Goal: Book appointment/travel/reservation

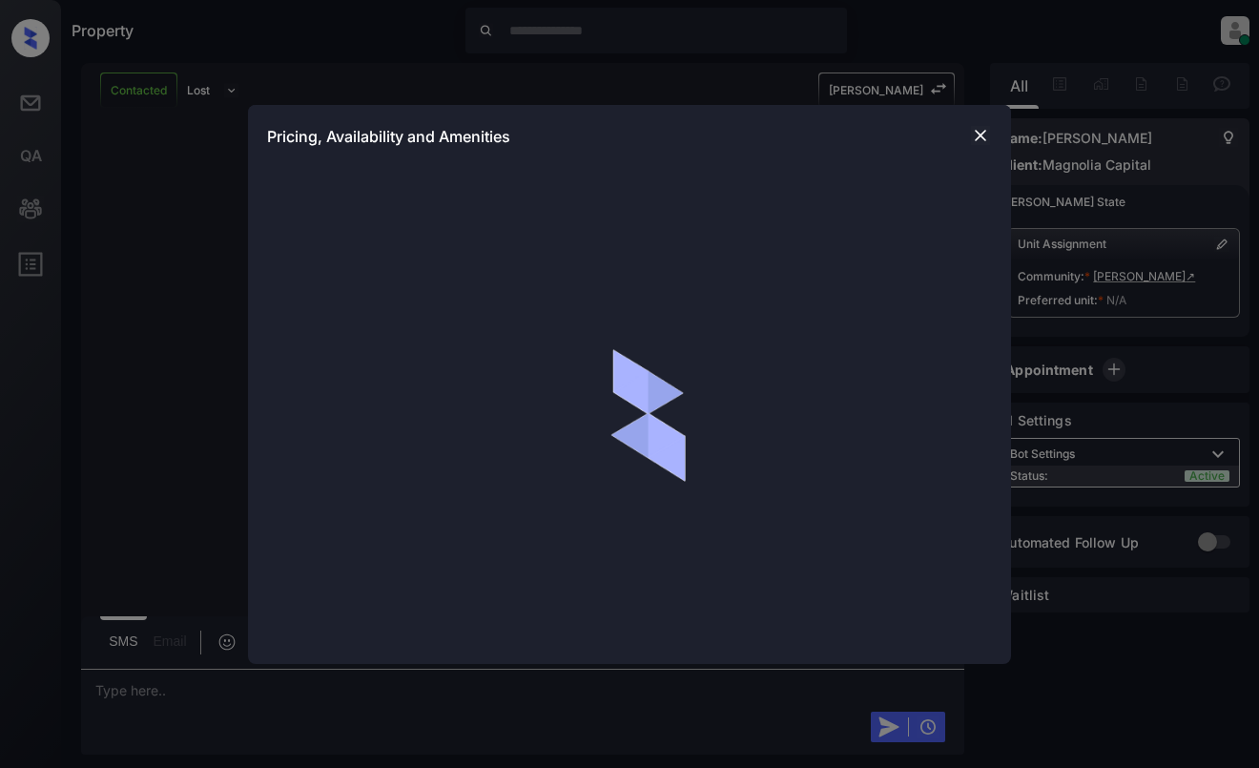
scroll to position [921, 0]
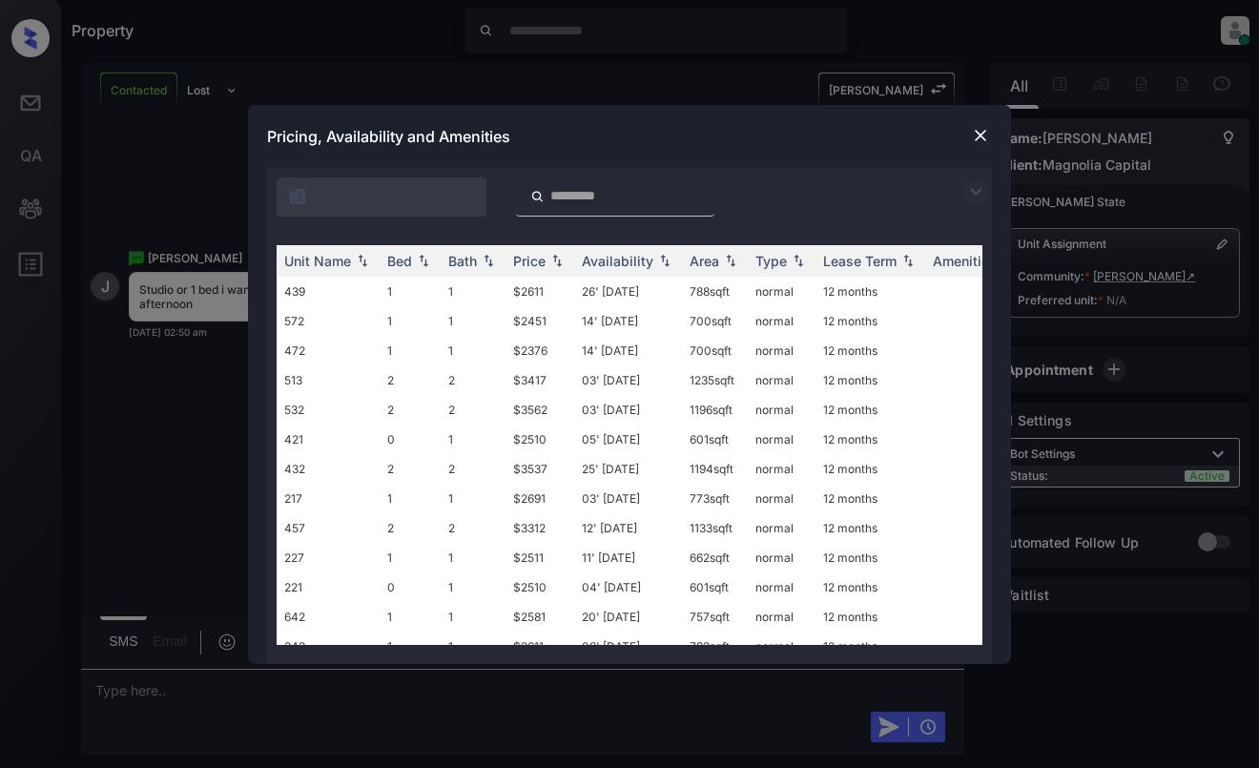
click at [965, 197] on img at bounding box center [975, 191] width 23 height 23
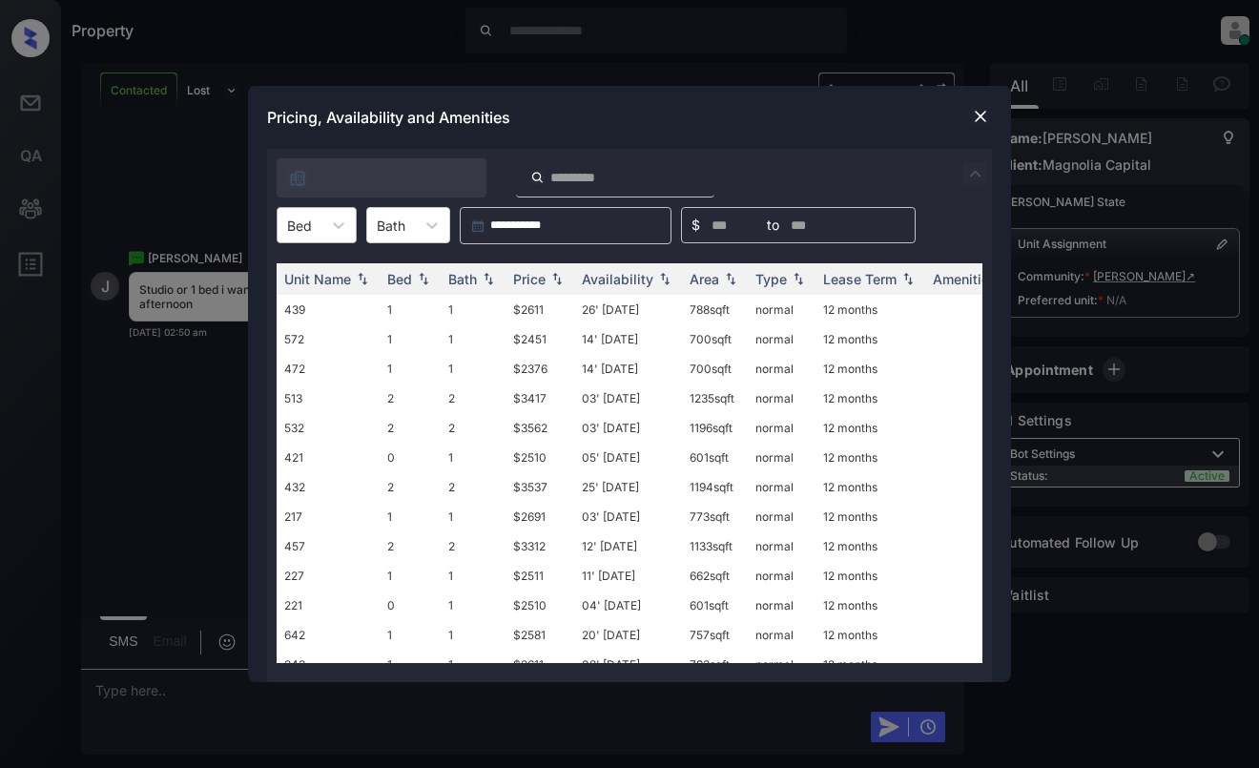
click at [304, 229] on div at bounding box center [299, 225] width 25 height 20
click at [326, 277] on div "0" at bounding box center [317, 272] width 80 height 34
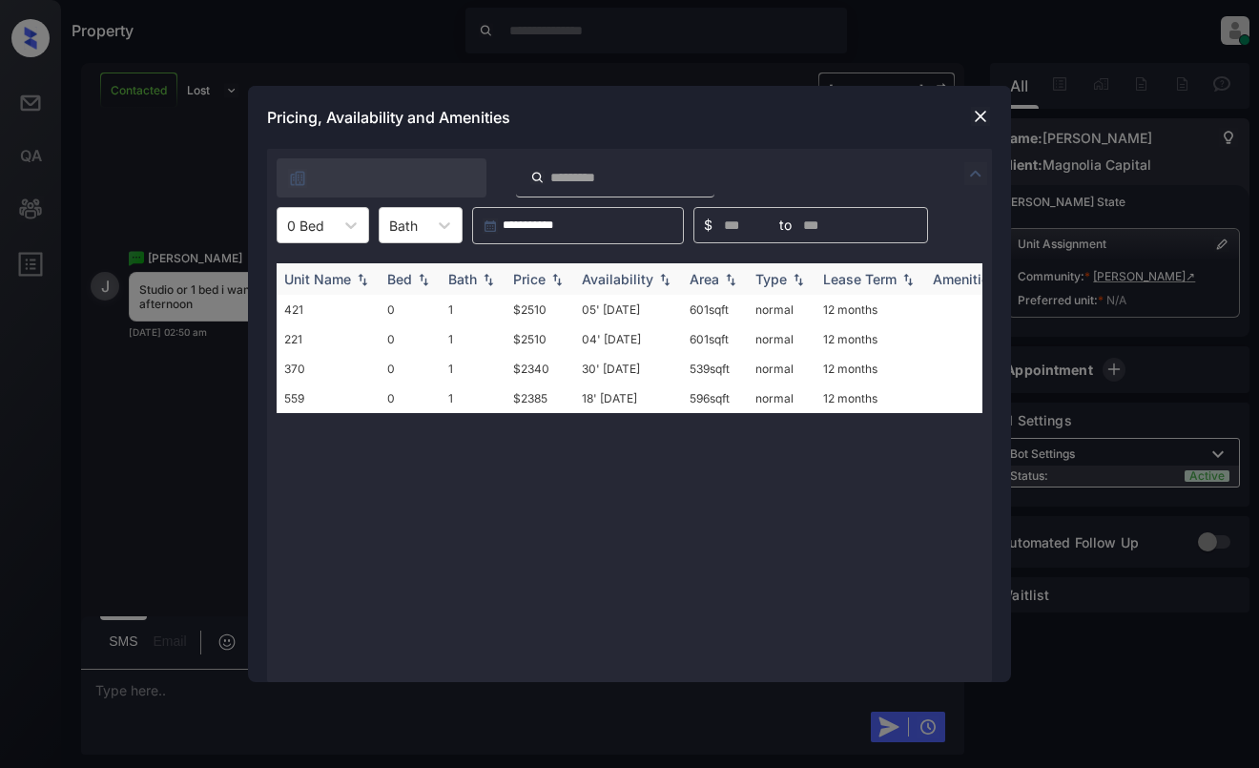
click at [527, 277] on div "Price" at bounding box center [529, 279] width 32 height 16
click at [532, 300] on td "$2340" at bounding box center [539, 310] width 69 height 30
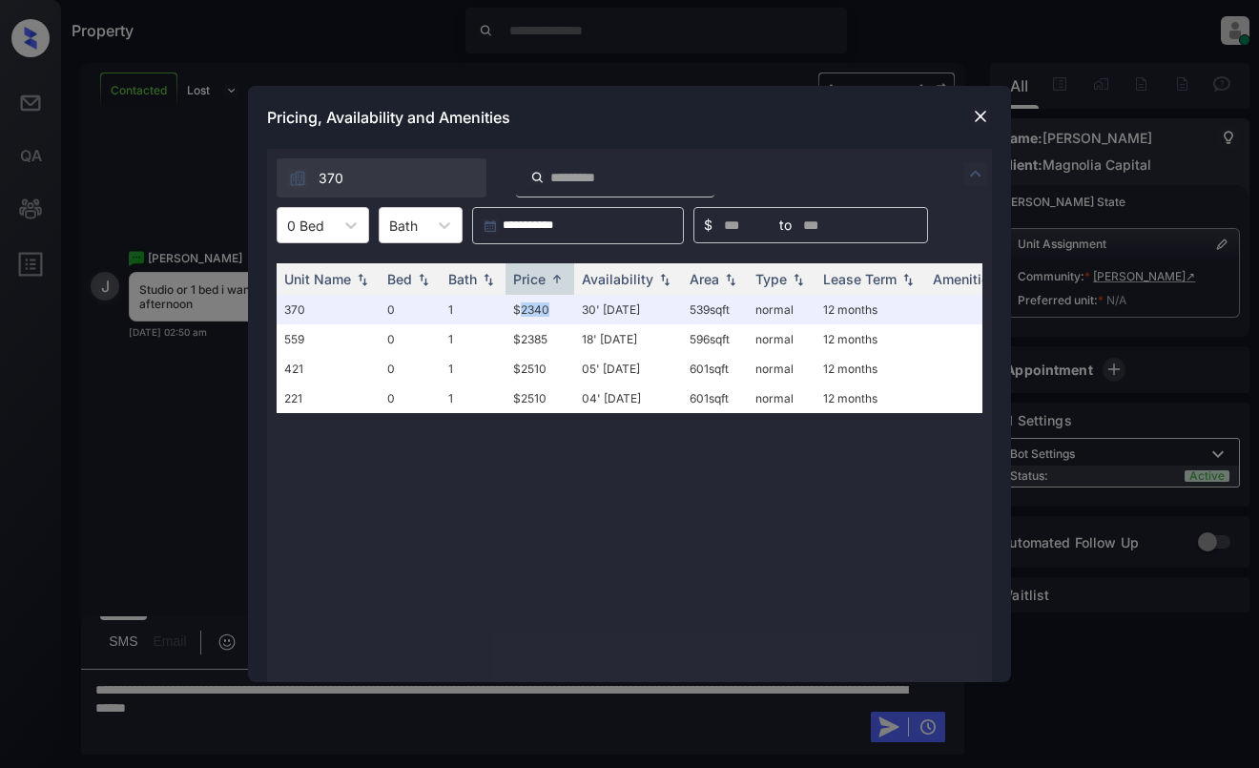
click at [972, 113] on img at bounding box center [980, 116] width 19 height 19
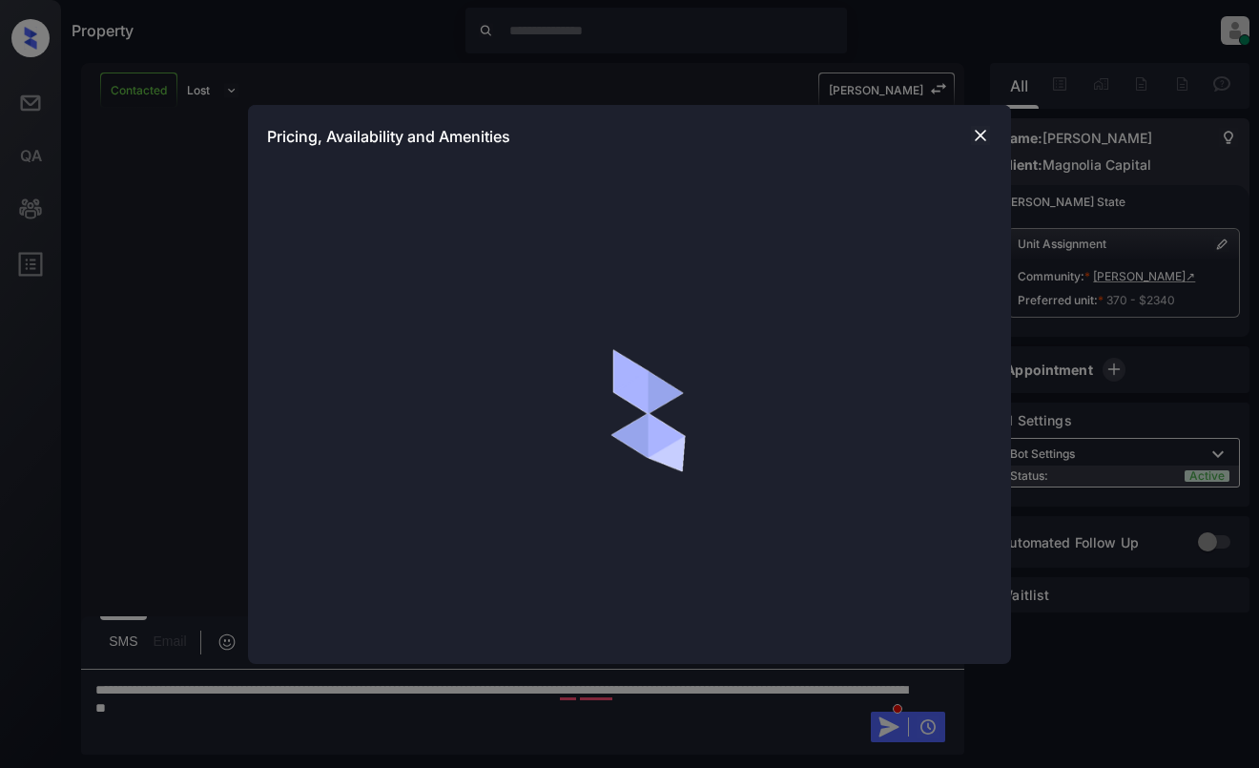
scroll to position [1045, 0]
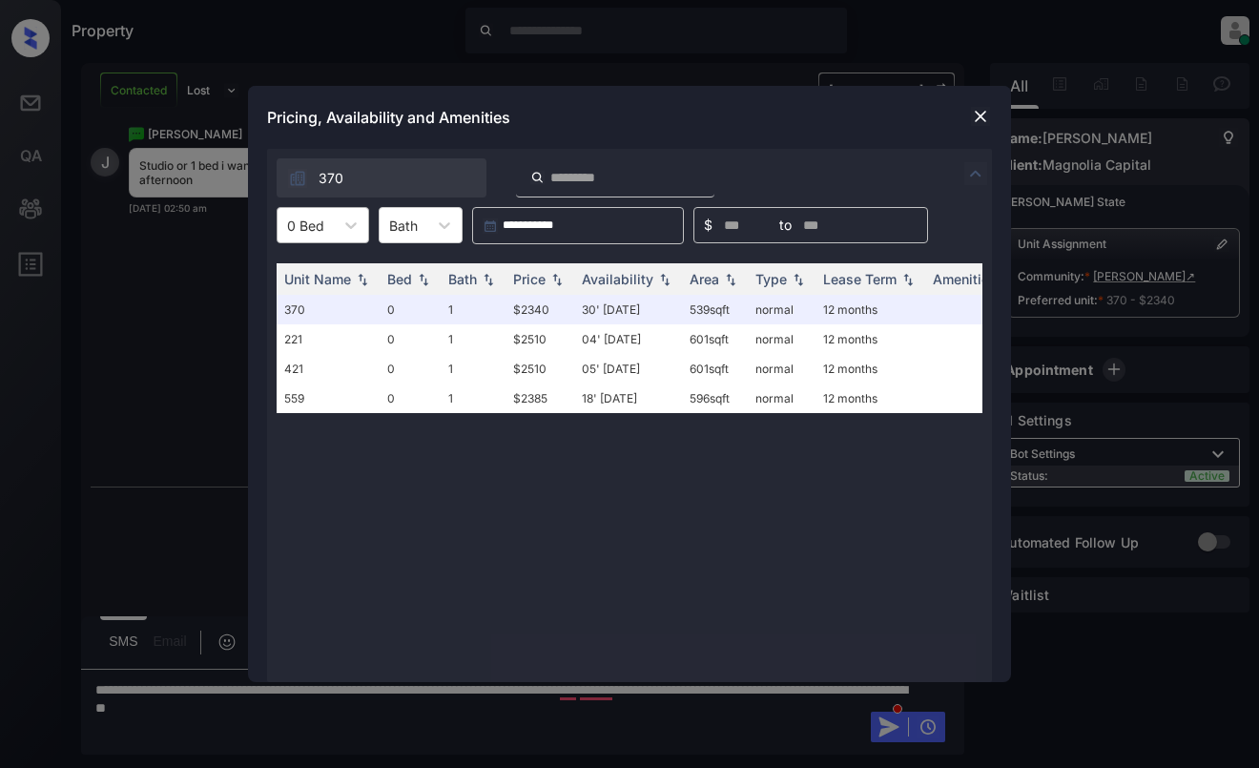
click at [326, 232] on div "0 Bed" at bounding box center [305, 226] width 56 height 28
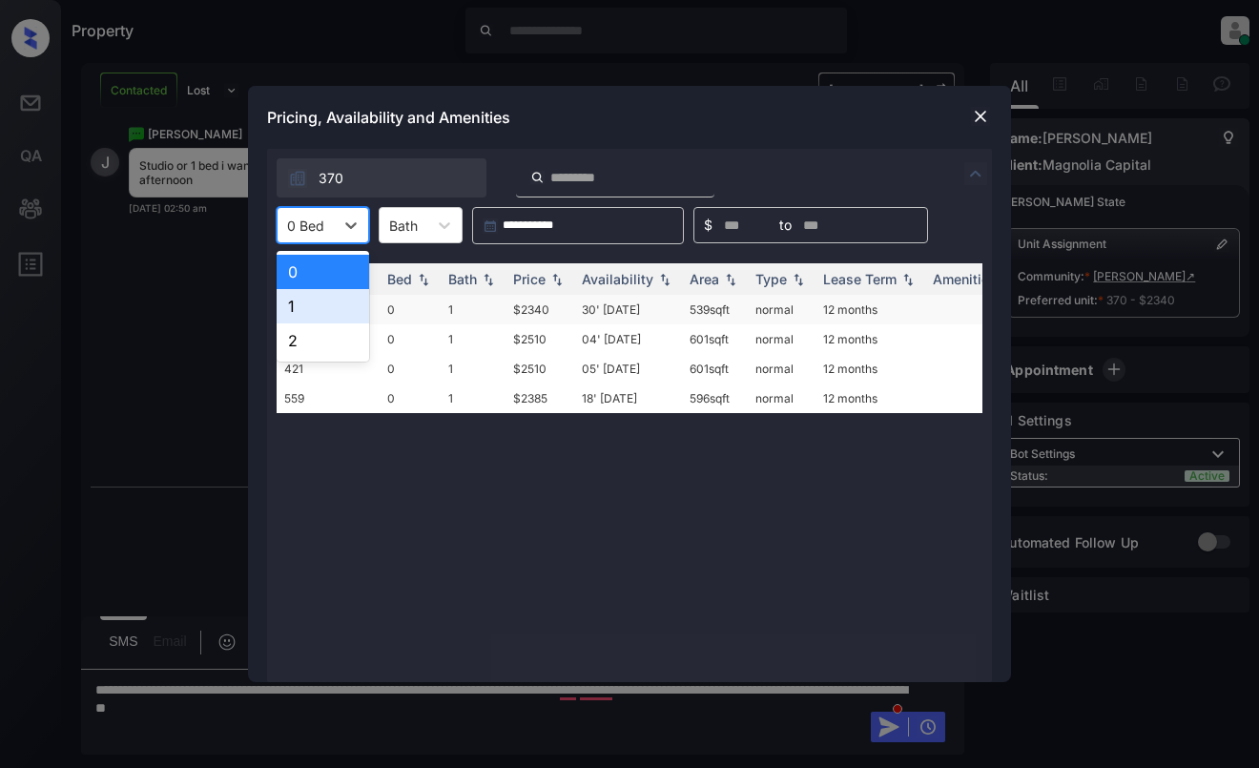
click at [321, 300] on div "1" at bounding box center [323, 306] width 92 height 34
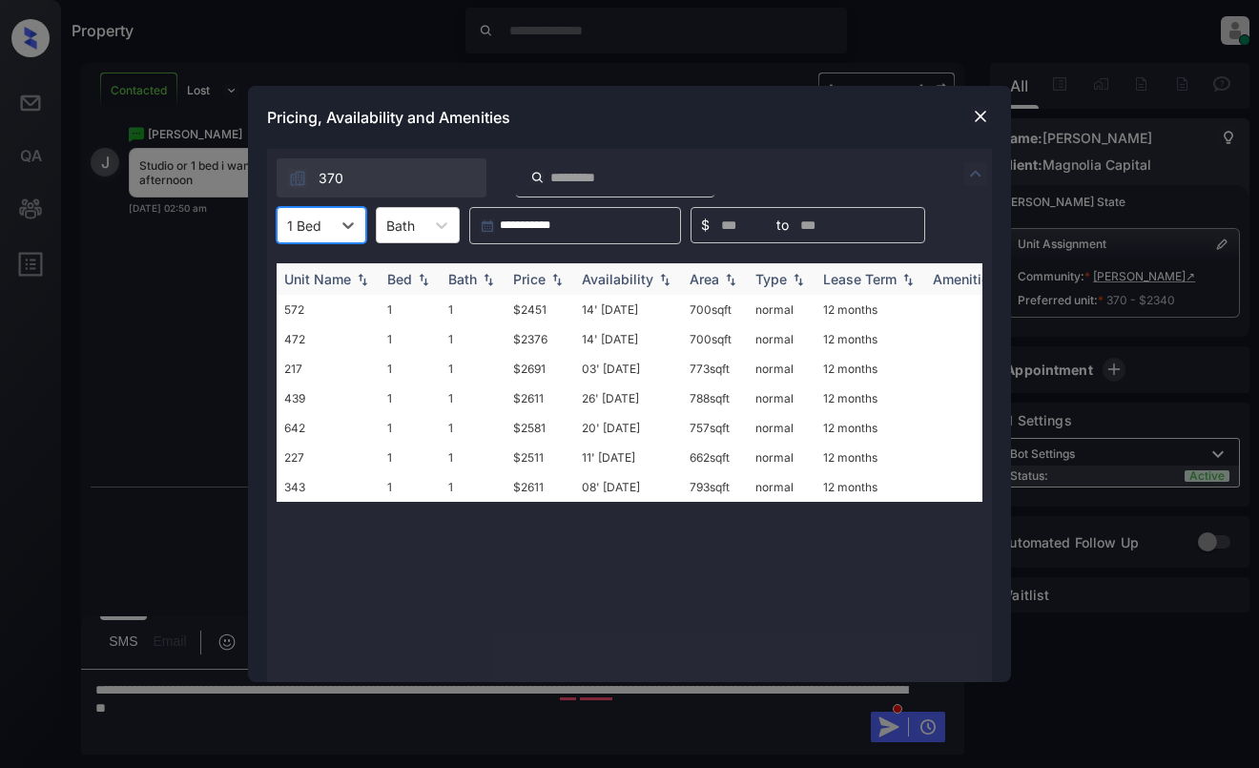
click at [542, 276] on div "Price" at bounding box center [529, 279] width 32 height 16
click at [974, 114] on img at bounding box center [980, 116] width 19 height 19
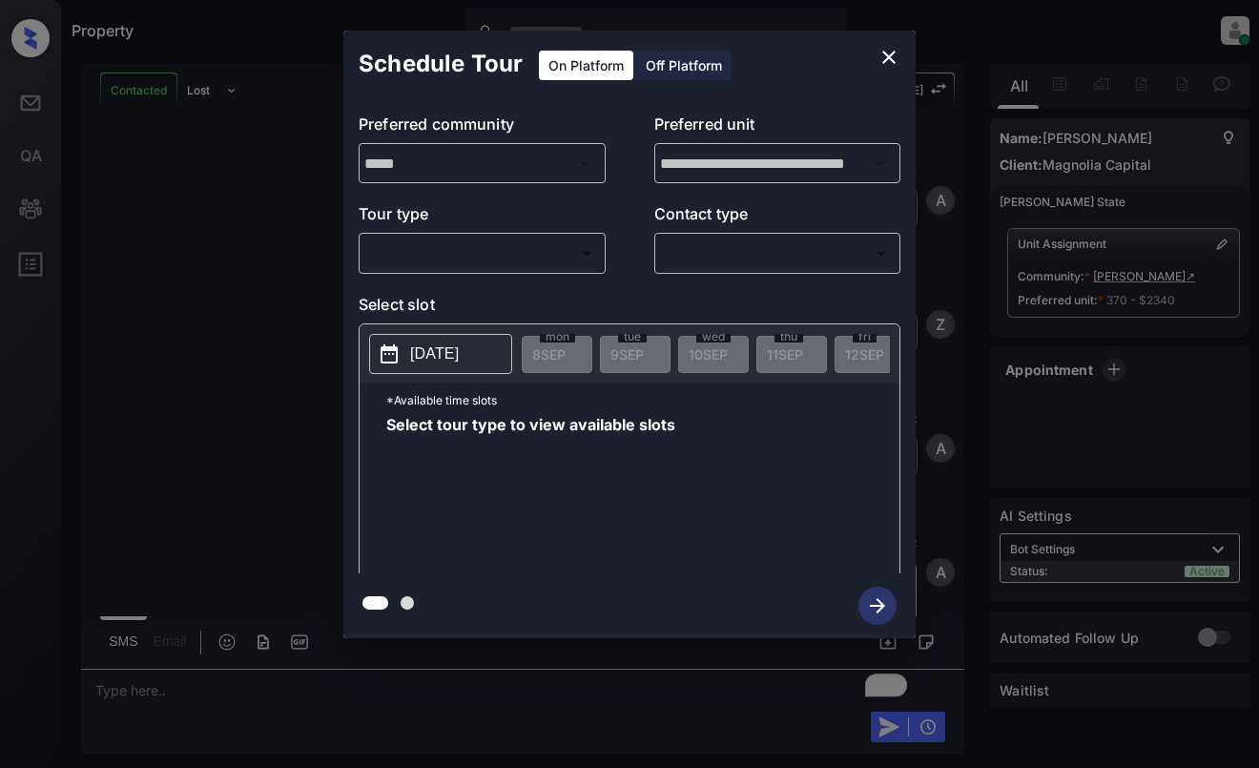
click at [482, 258] on body "Property [PERSON_NAME] Online Set yourself offline Set yourself on break Profil…" at bounding box center [629, 384] width 1259 height 768
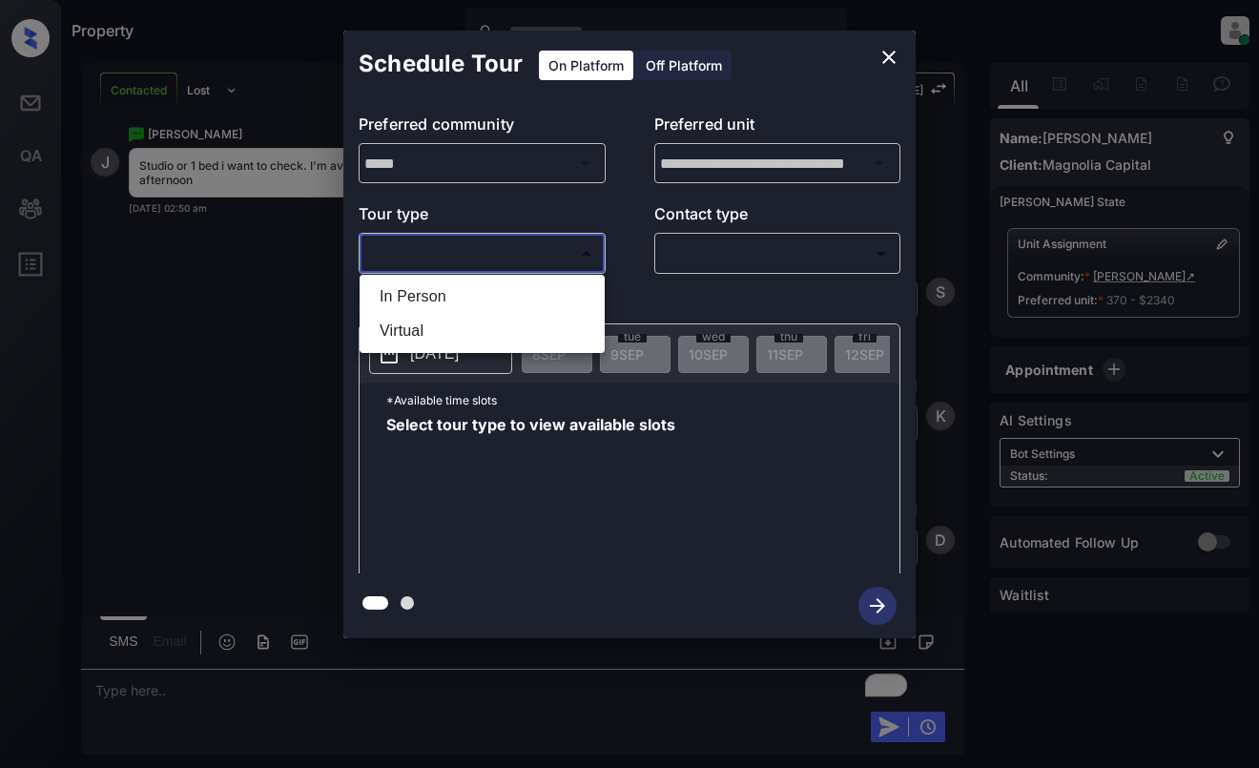
click at [482, 306] on li "In Person" at bounding box center [482, 296] width 236 height 34
type input "********"
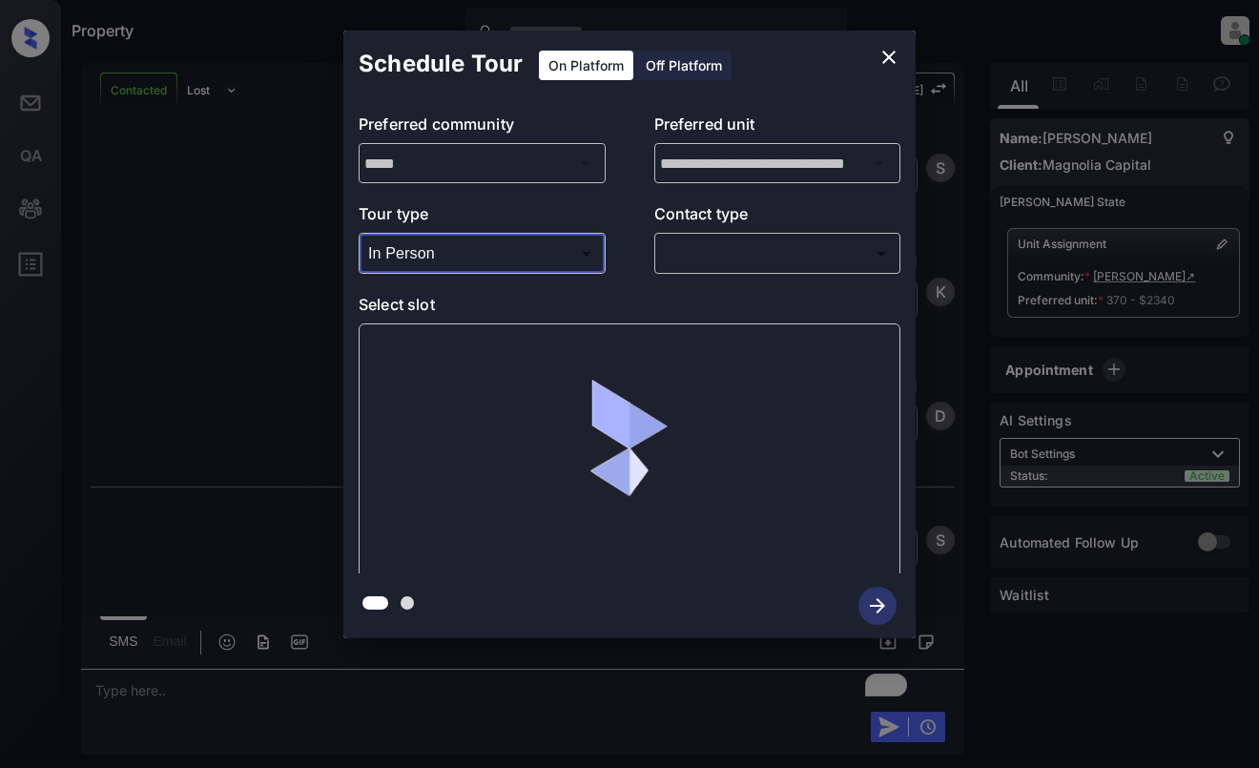
scroll to position [1169, 0]
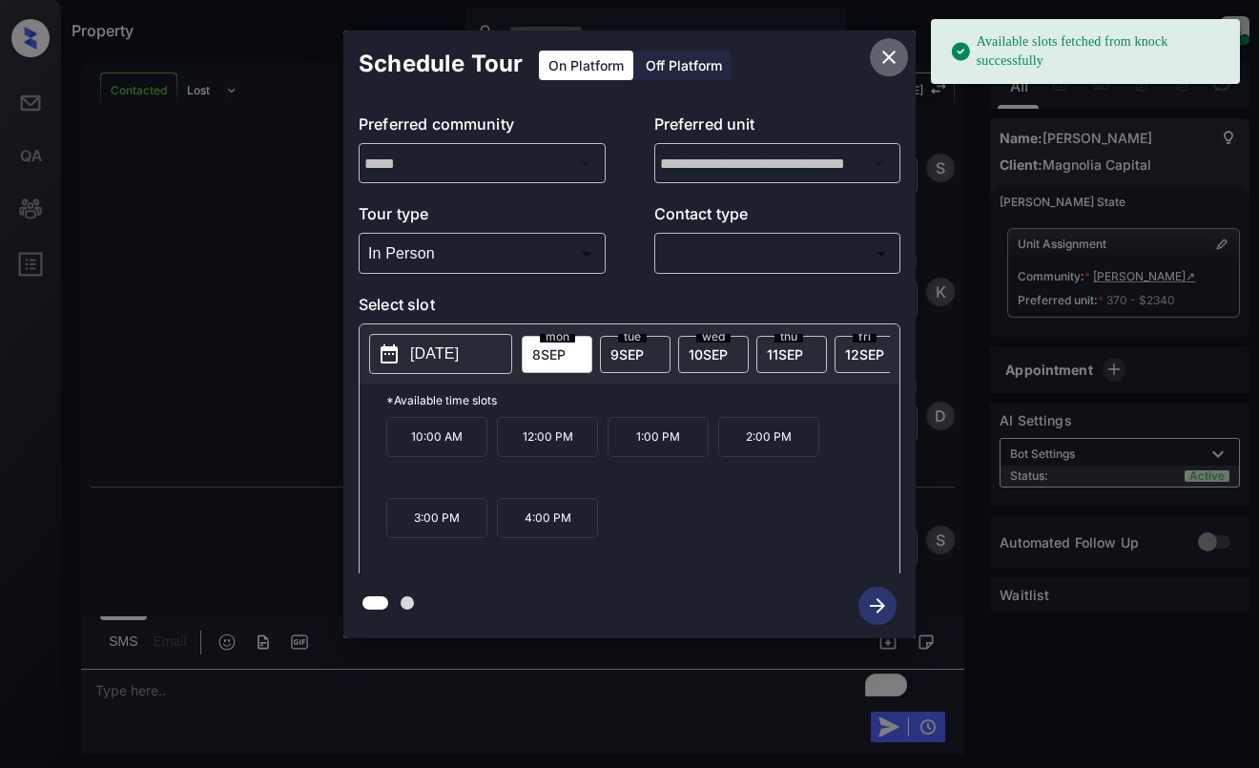
click at [885, 55] on icon "close" at bounding box center [888, 57] width 23 height 23
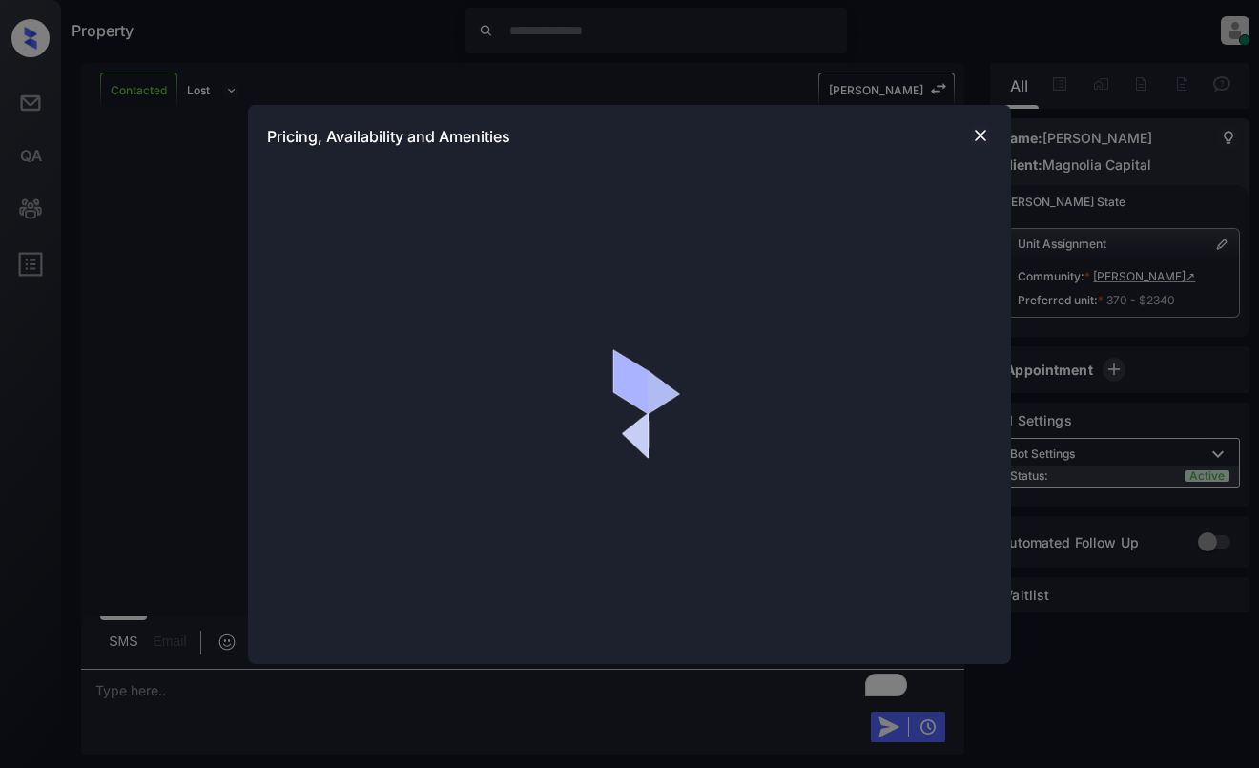
scroll to position [1169, 0]
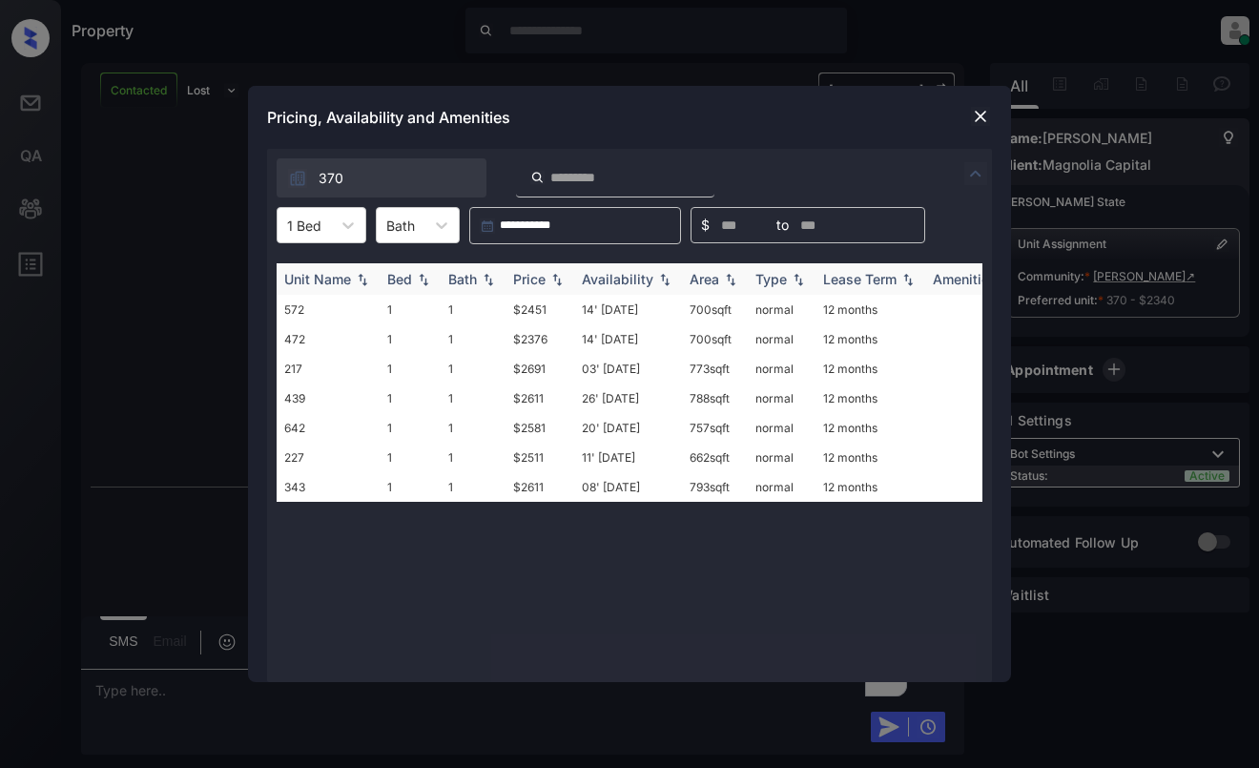
click at [533, 280] on div "Price" at bounding box center [529, 279] width 32 height 16
click at [530, 280] on div "Price" at bounding box center [529, 279] width 32 height 16
click at [986, 118] on img at bounding box center [980, 116] width 19 height 19
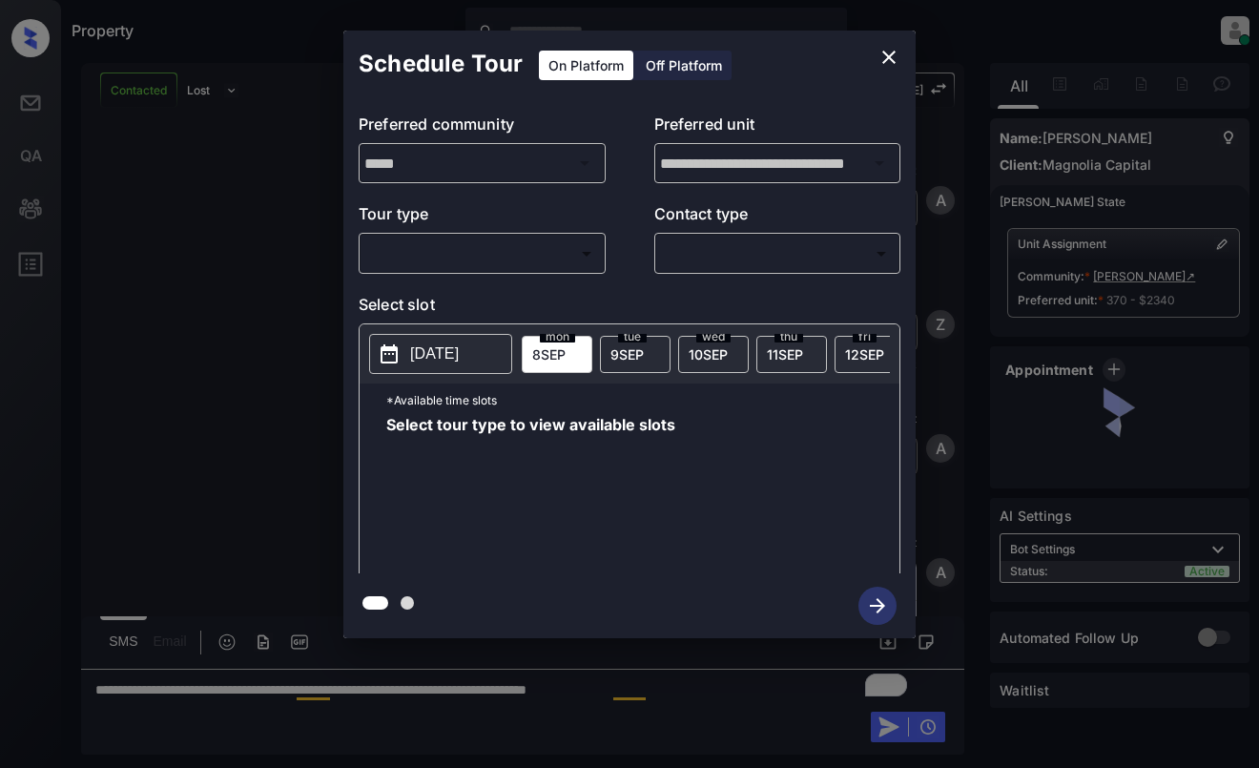
scroll to position [1169, 0]
click at [505, 251] on body "Property Dominic Ceralde Online Set yourself offline Set yourself on break Prof…" at bounding box center [629, 384] width 1259 height 768
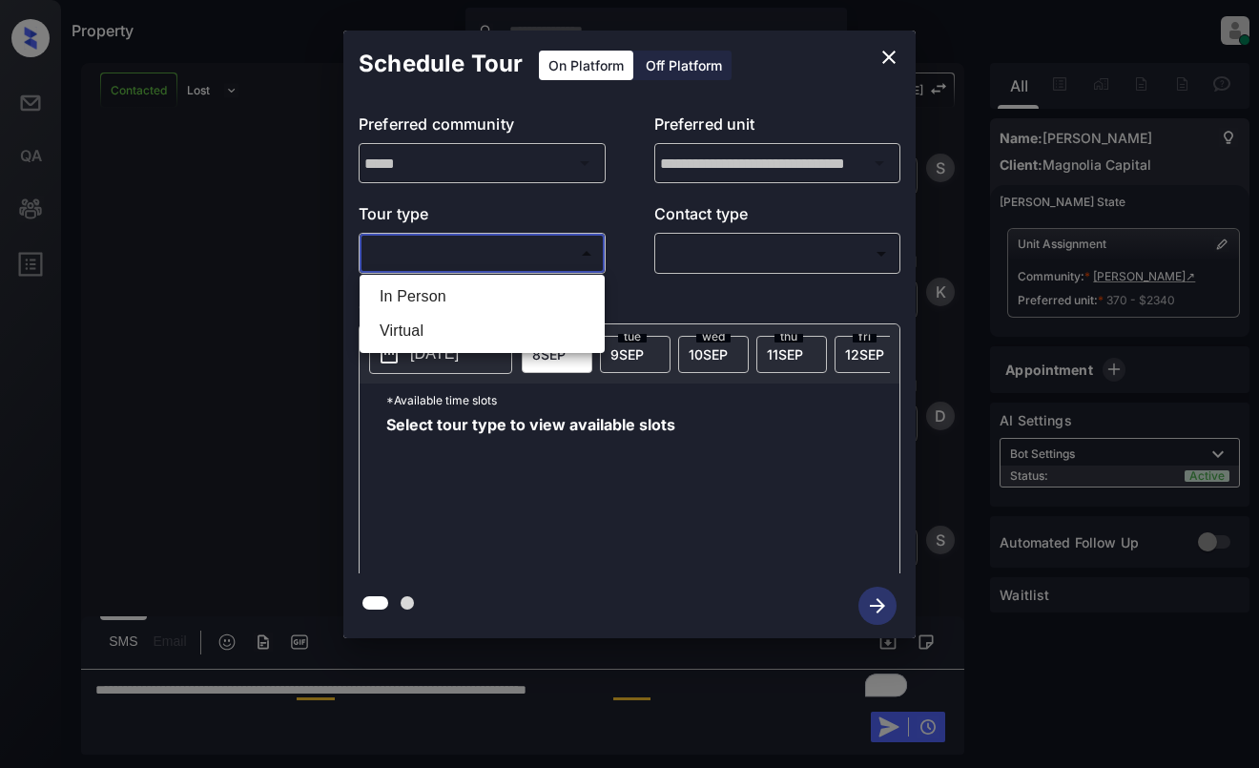
click at [492, 307] on li "In Person" at bounding box center [482, 296] width 236 height 34
type input "********"
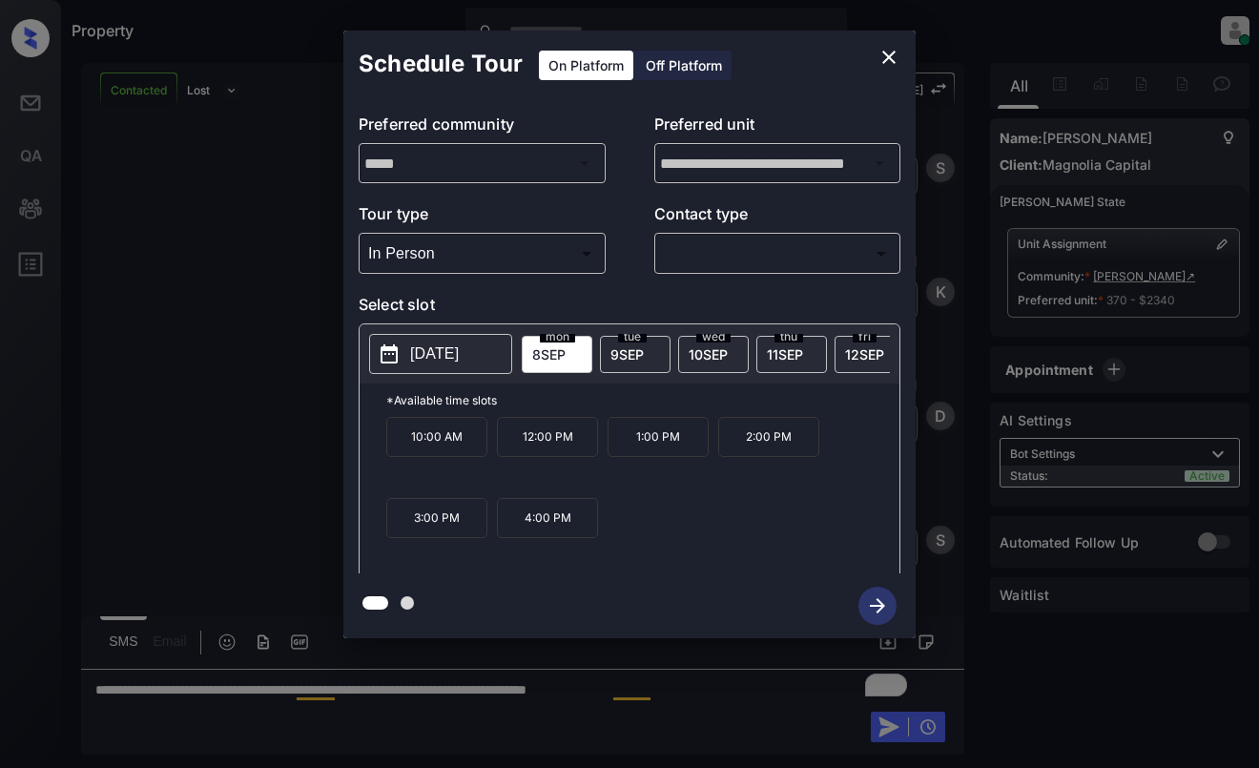
click at [441, 357] on p "2025-09-08" at bounding box center [434, 353] width 49 height 23
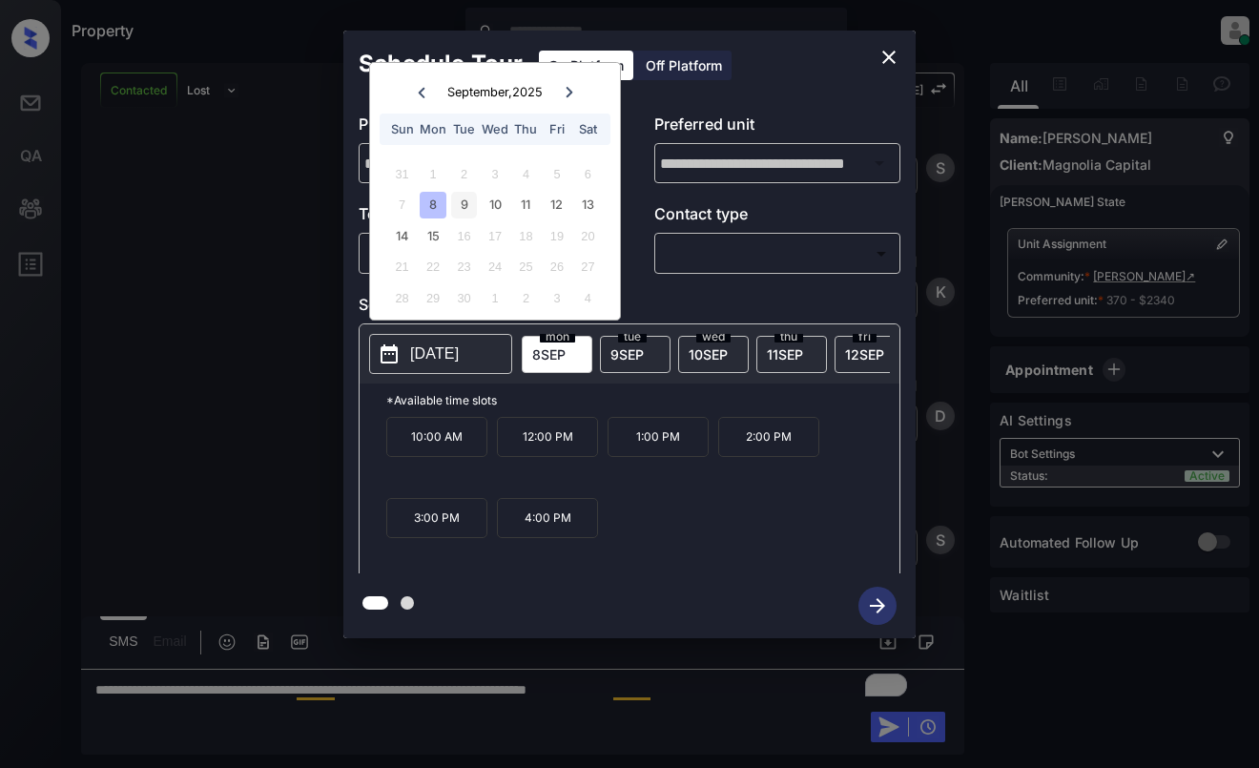
click at [466, 204] on div "9" at bounding box center [464, 205] width 26 height 26
click at [887, 59] on icon "close" at bounding box center [888, 57] width 13 height 13
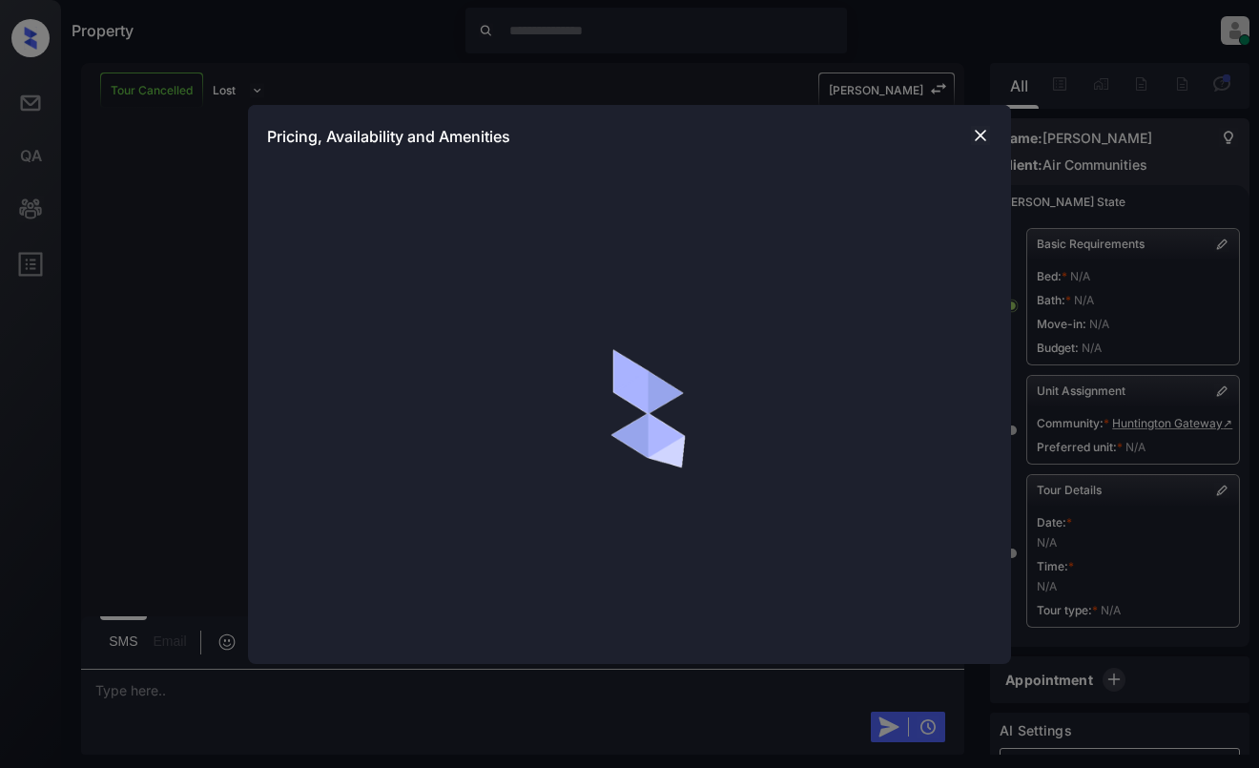
scroll to position [1018, 0]
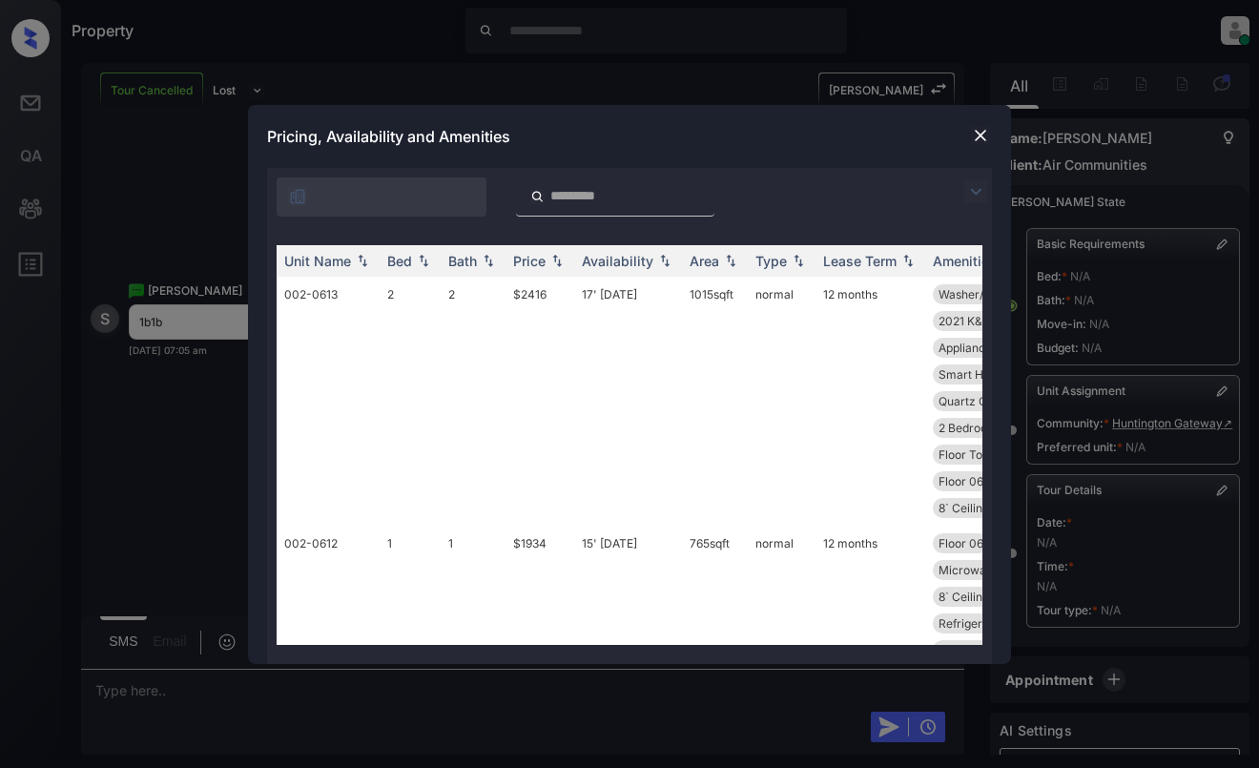
click at [970, 197] on img at bounding box center [975, 191] width 23 height 23
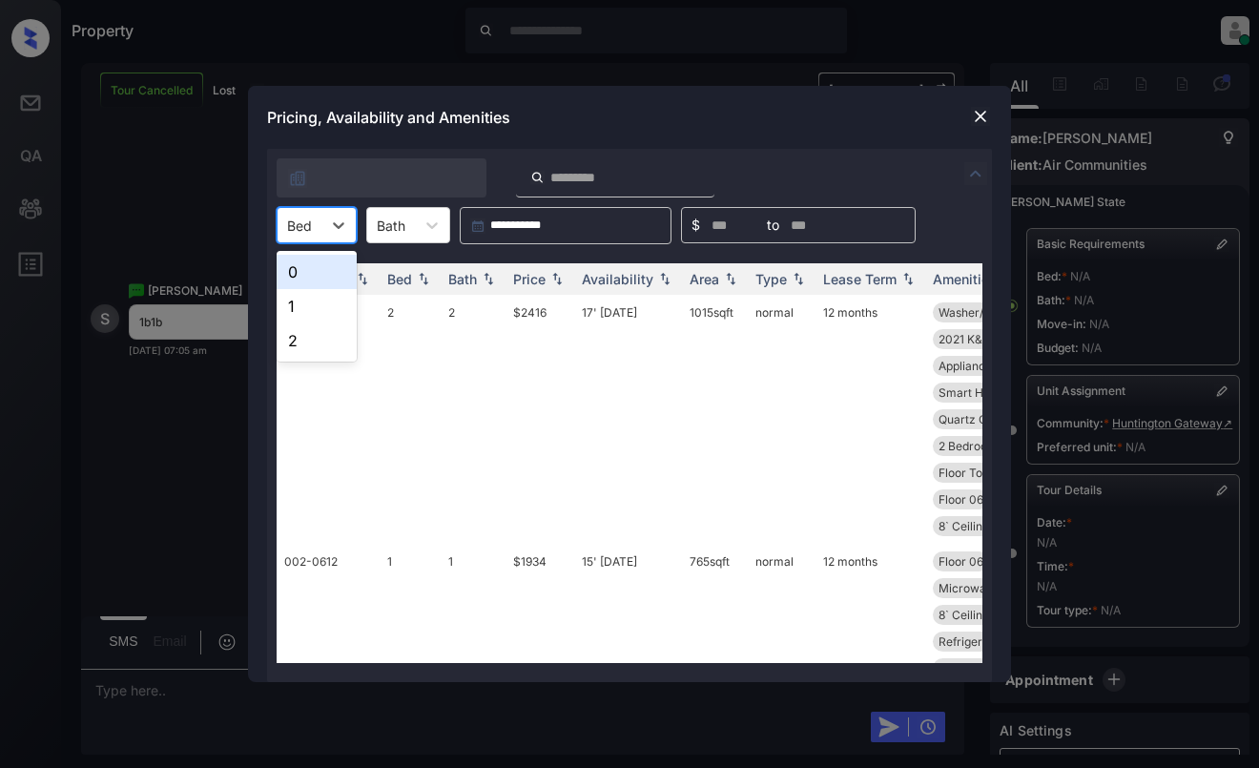
click at [316, 235] on div "Bed" at bounding box center [299, 226] width 44 height 28
click at [313, 301] on div "1" at bounding box center [317, 306] width 80 height 34
click at [543, 277] on div "Price" at bounding box center [529, 279] width 32 height 16
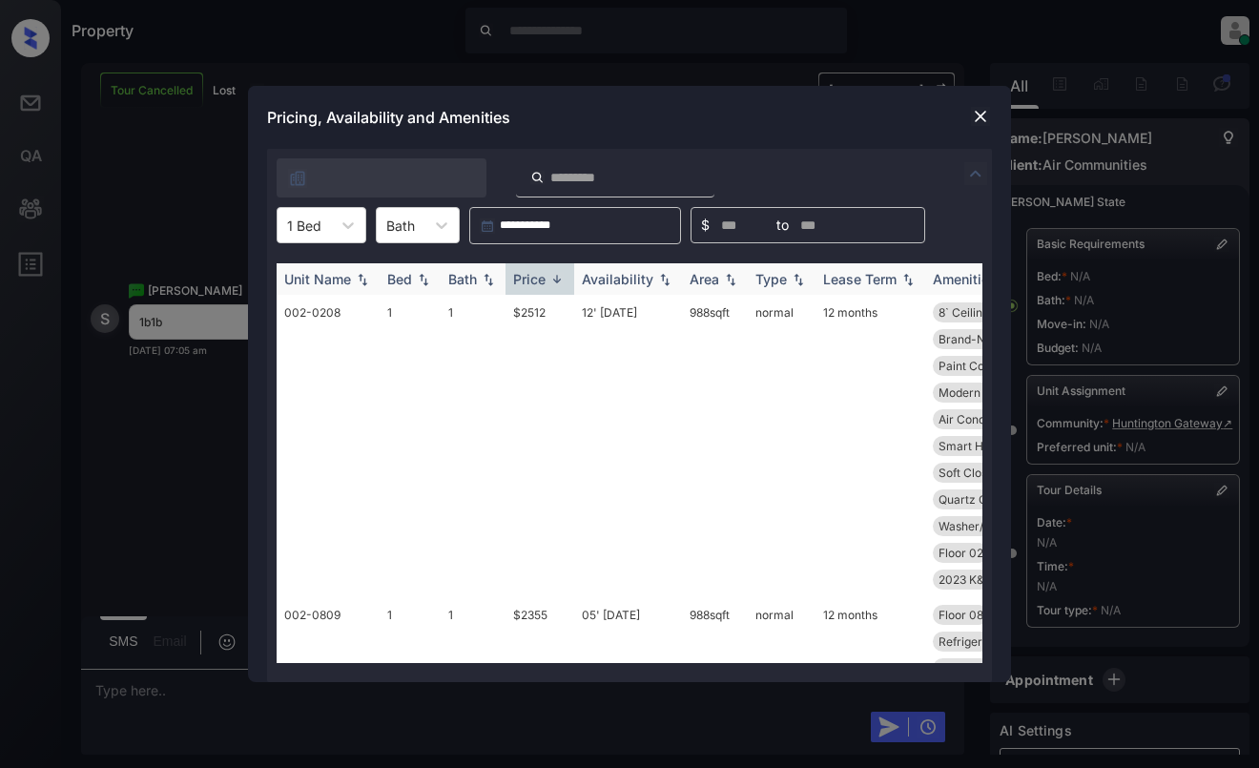
click at [543, 277] on div "Price" at bounding box center [529, 279] width 32 height 16
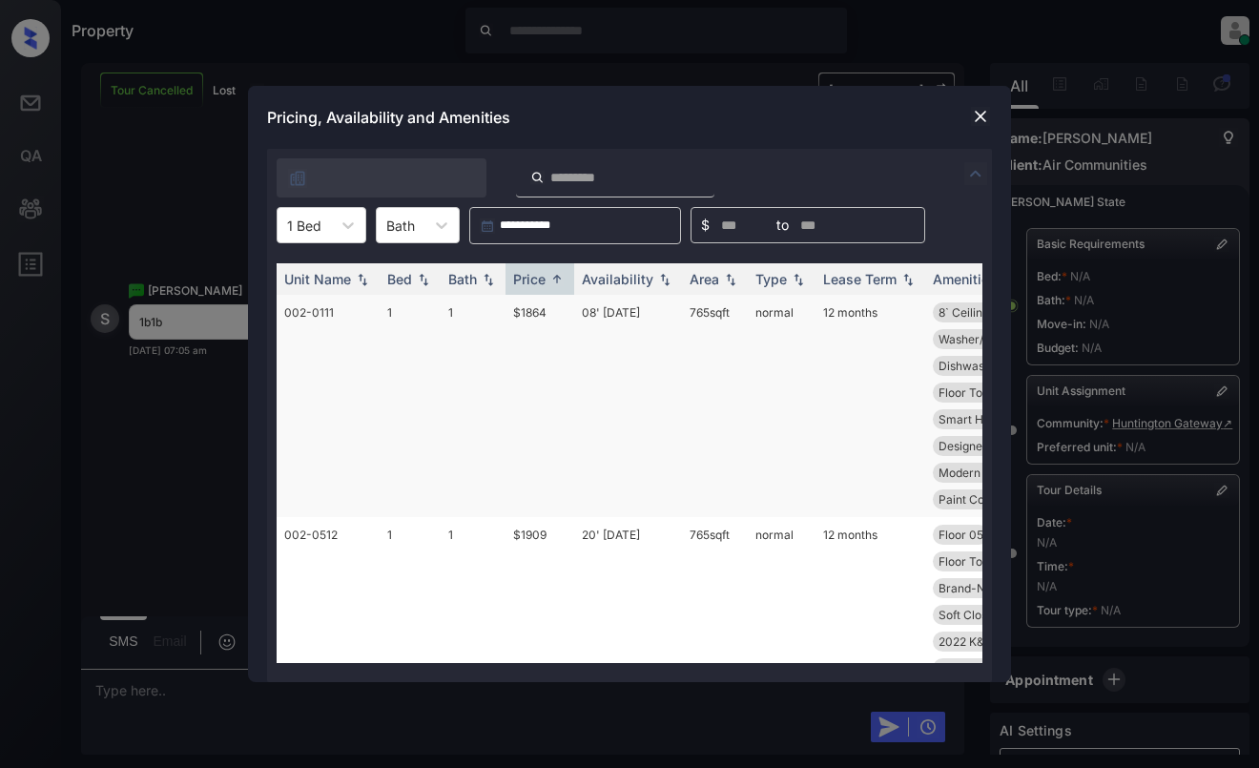
click at [541, 336] on td "$1864" at bounding box center [539, 406] width 69 height 222
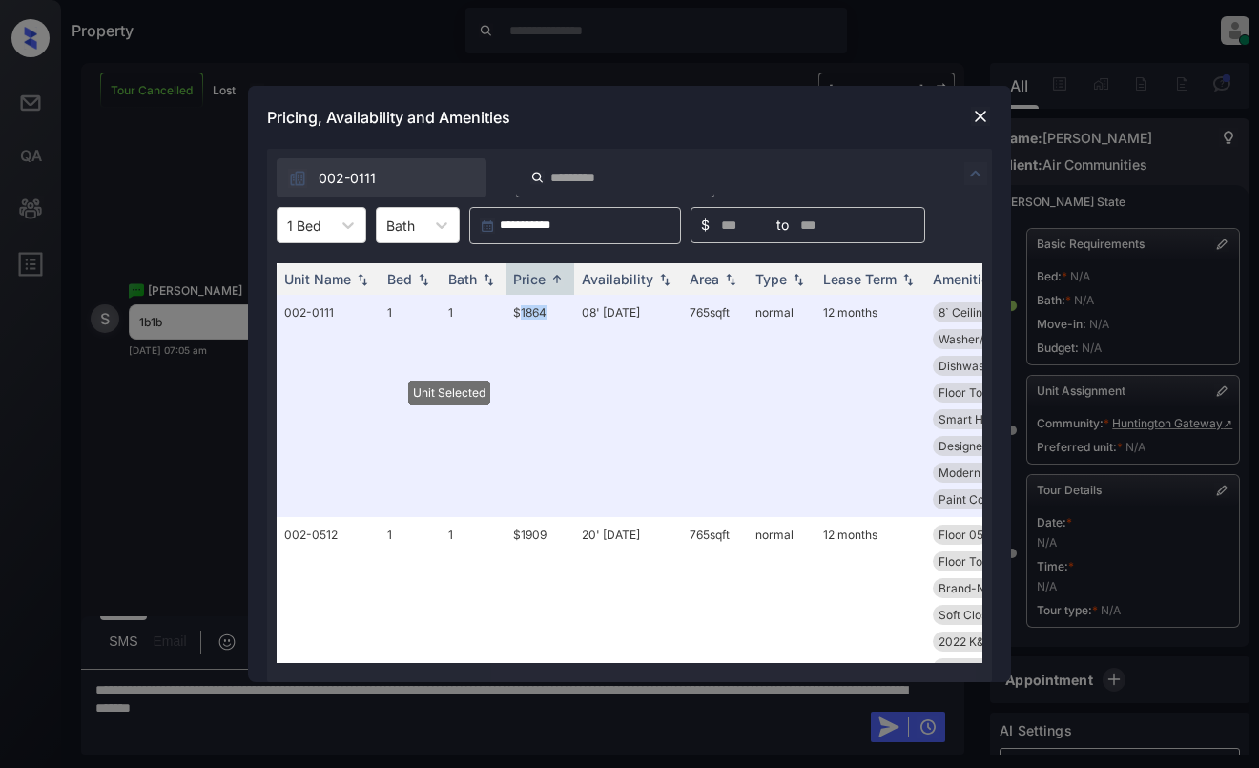
click at [982, 118] on img at bounding box center [980, 116] width 19 height 19
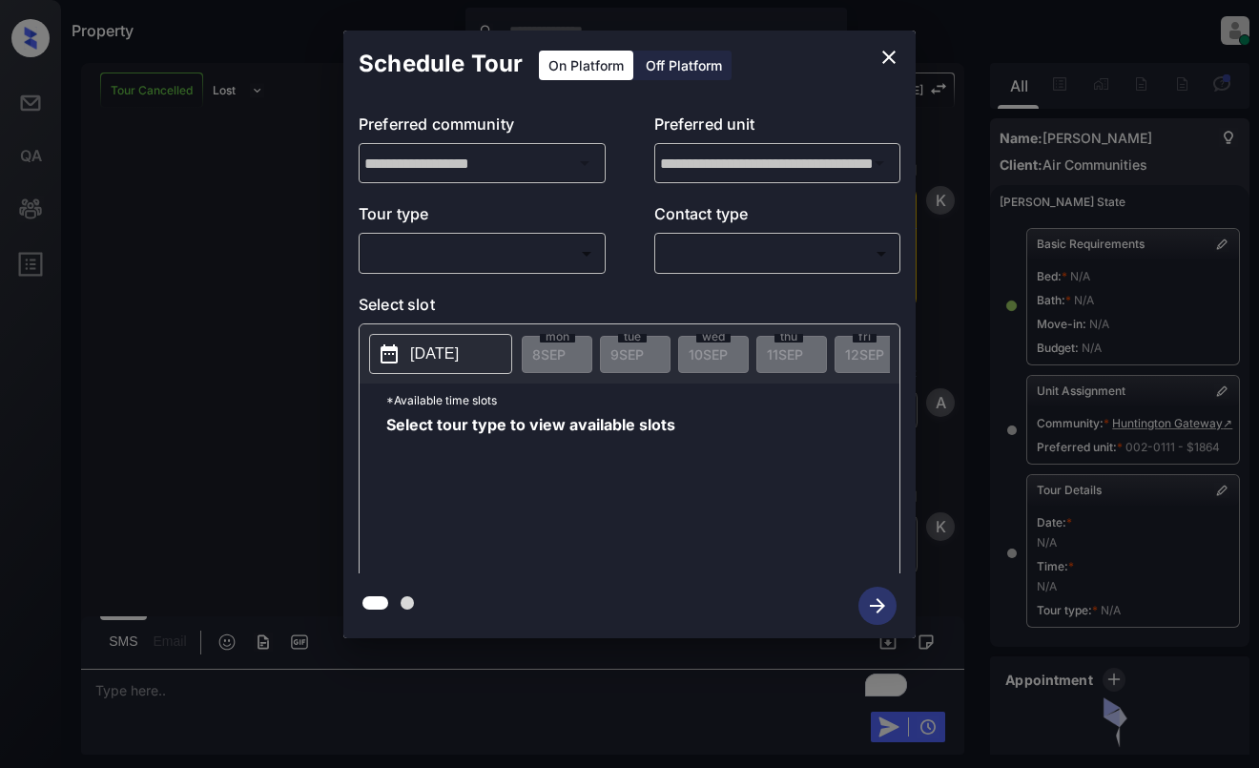
click at [514, 257] on body "Property [PERSON_NAME] Online Set yourself offline Set yourself on break Profil…" at bounding box center [629, 384] width 1259 height 768
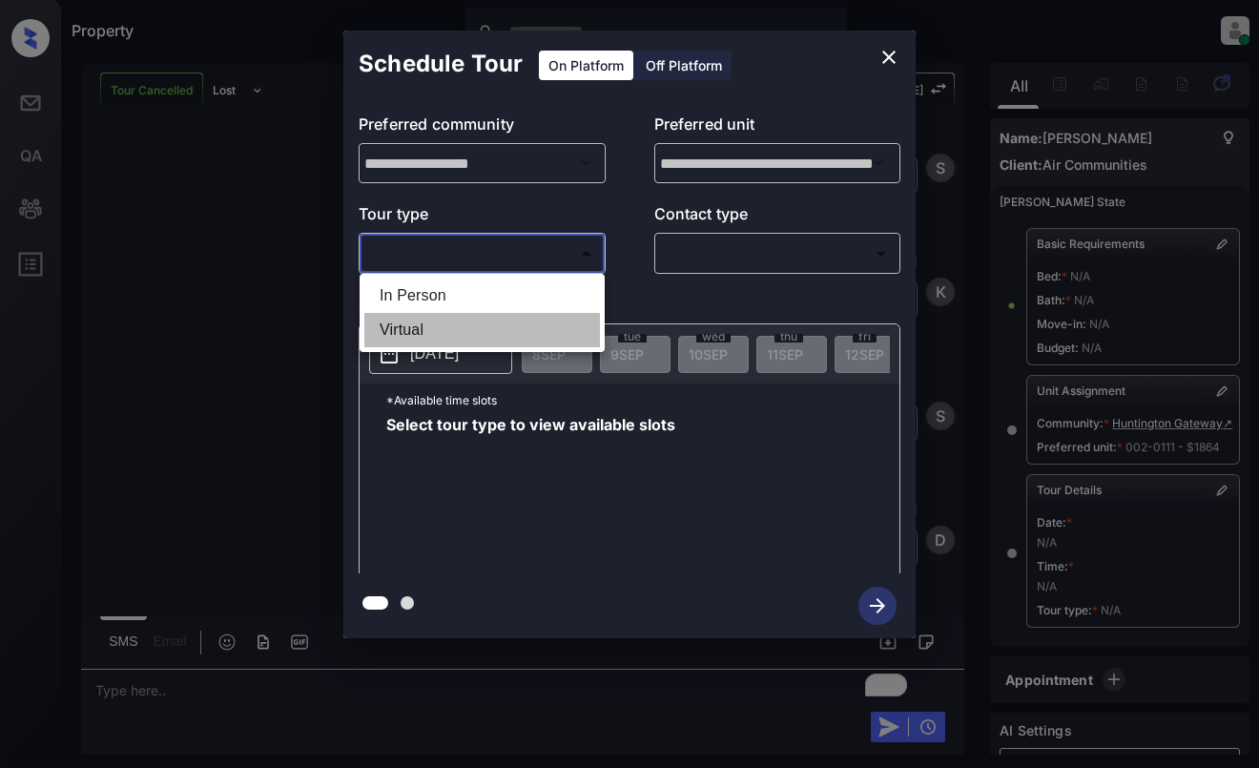
click at [509, 333] on li "Virtual" at bounding box center [482, 330] width 236 height 34
type input "*******"
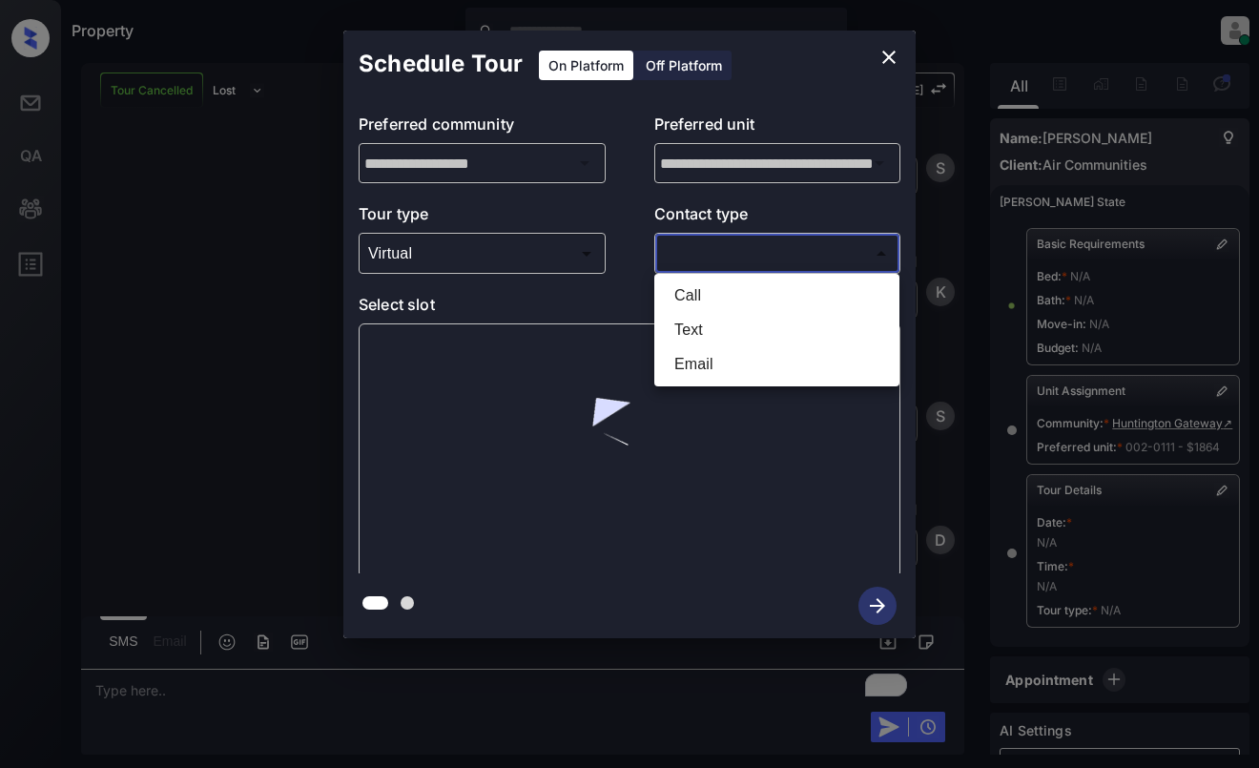
click at [778, 248] on body "Property [PERSON_NAME] Online Set yourself offline Set yourself on break Profil…" at bounding box center [629, 384] width 1259 height 768
click at [737, 332] on li "Text" at bounding box center [777, 330] width 236 height 34
type input "****"
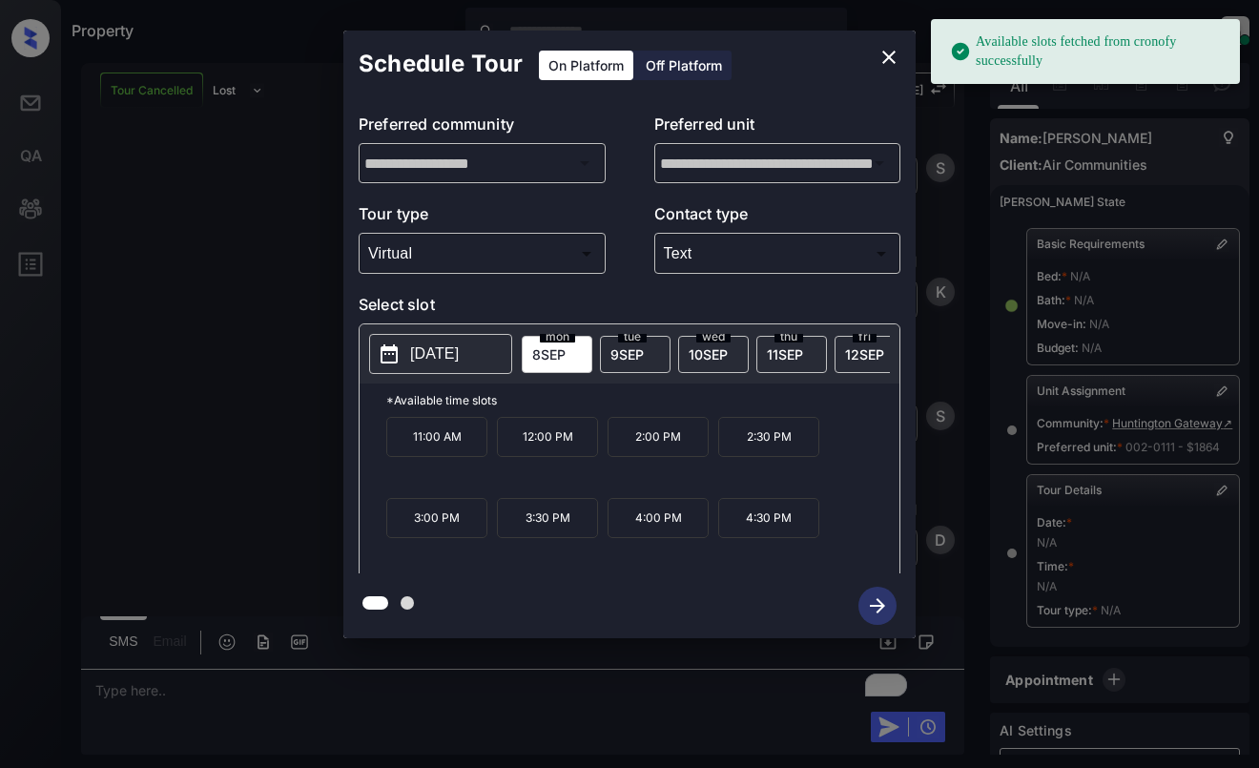
click at [459, 355] on p "[DATE]" at bounding box center [434, 353] width 49 height 23
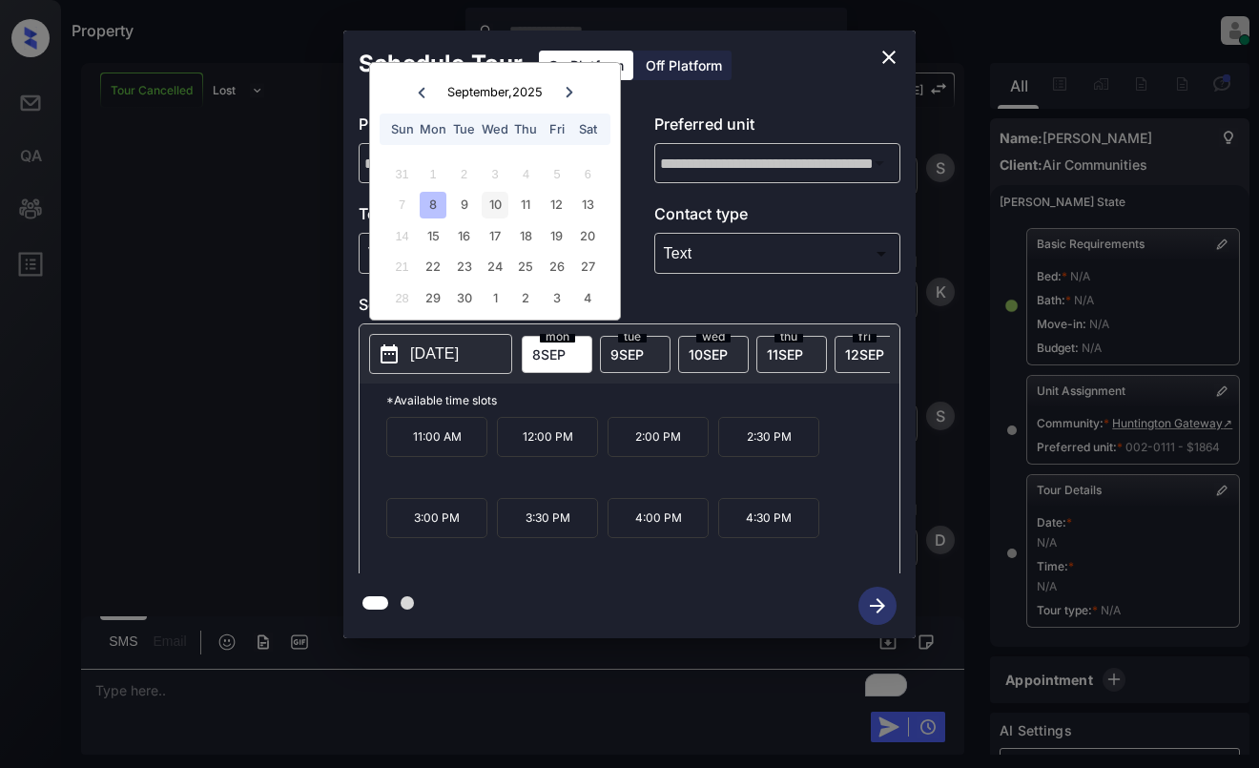
click at [491, 207] on div "10" at bounding box center [495, 205] width 26 height 26
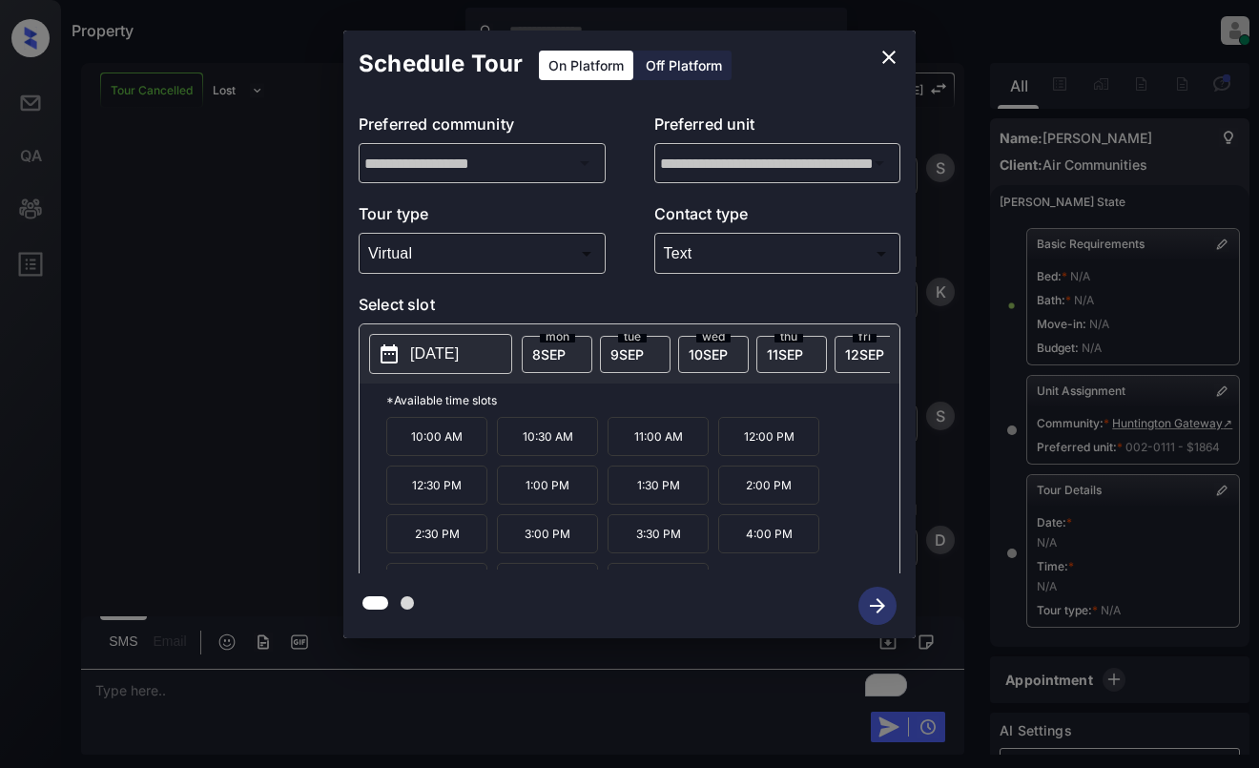
click at [548, 448] on p "10:30 AM" at bounding box center [547, 436] width 101 height 39
click at [878, 602] on icon "button" at bounding box center [877, 605] width 38 height 38
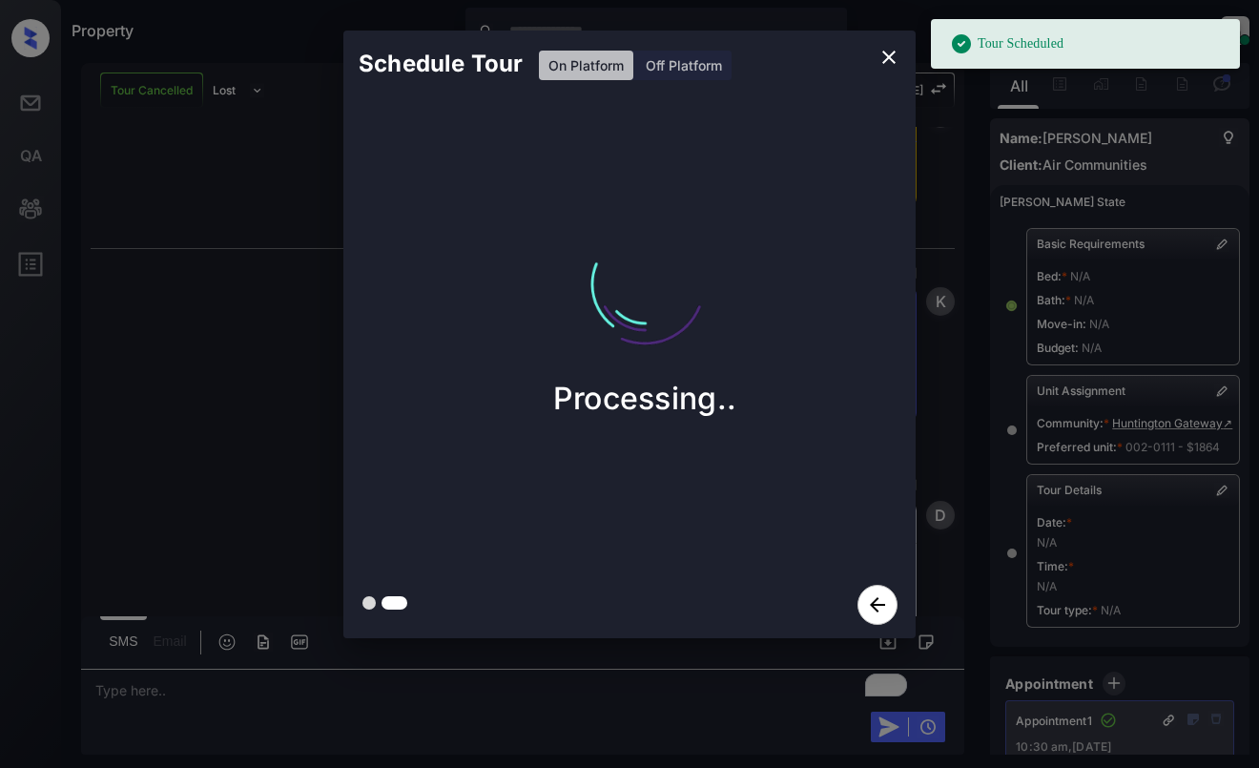
scroll to position [14957, 0]
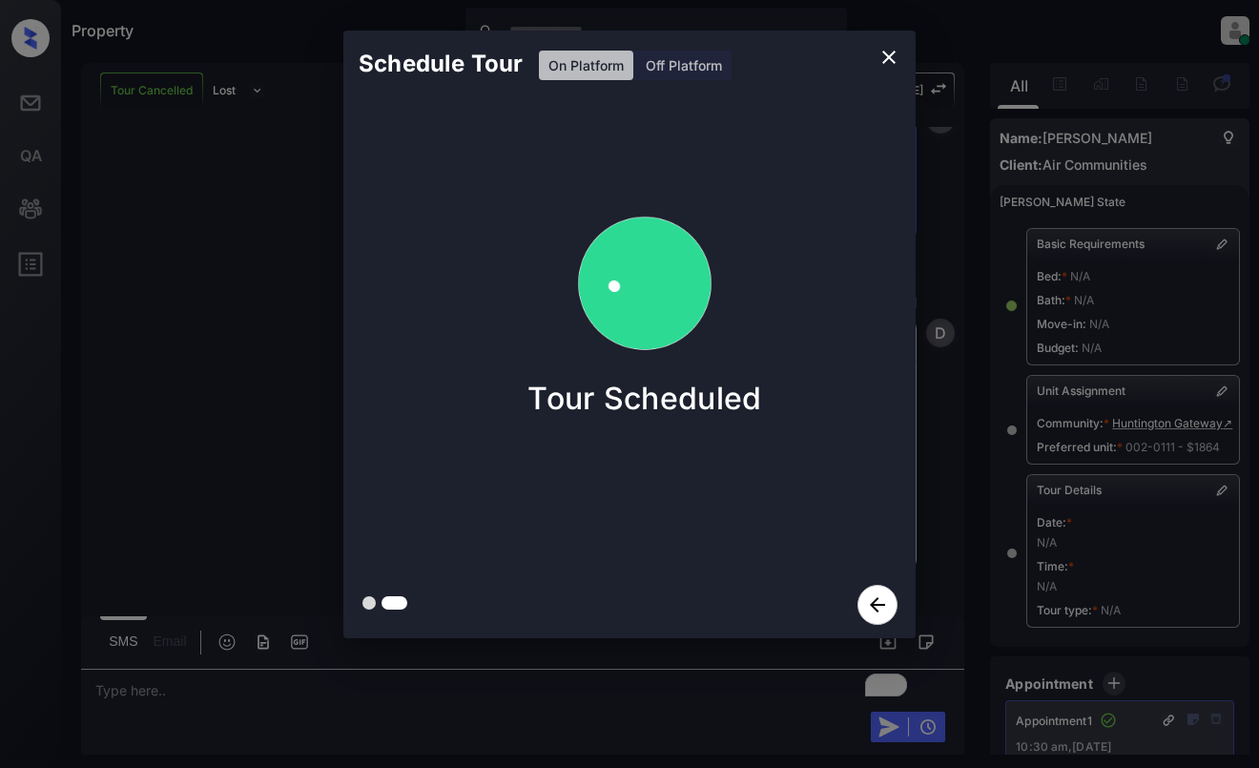
click at [221, 234] on div "Schedule Tour On Platform Off Platform Tour Scheduled" at bounding box center [629, 334] width 1259 height 668
